Goal: Find specific fact

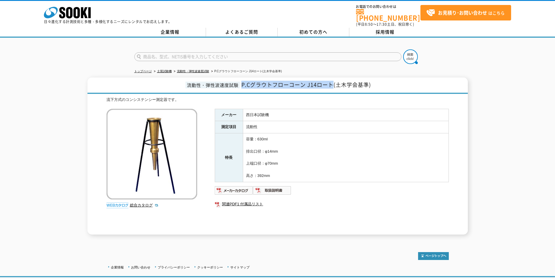
drag, startPoint x: 243, startPoint y: 81, endPoint x: 332, endPoint y: 82, distance: 89.0
click at [332, 82] on span "P.Cグラウトフローコーン J14ロート(土木学会基準)" at bounding box center [307, 85] width 130 height 8
copy span "P.Cグラウトフローコーン J14ロート"
